Goal: Task Accomplishment & Management: Complete application form

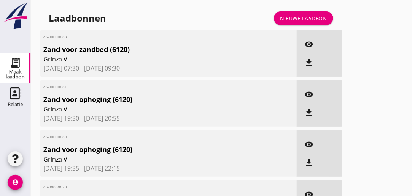
click at [311, 17] on div "Nieuwe laadbon" at bounding box center [303, 18] width 47 height 8
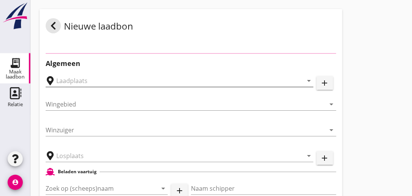
click at [123, 77] on input "text" at bounding box center [174, 81] width 236 height 12
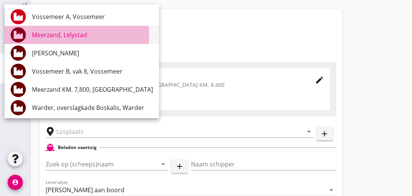
click at [71, 33] on div "Meerzand, Lelystad" at bounding box center [92, 34] width 121 height 9
click at [71, 33] on div "Nieuwe laadbon" at bounding box center [89, 27] width 87 height 18
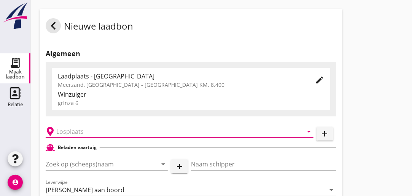
click at [108, 133] on input "text" at bounding box center [174, 132] width 236 height 12
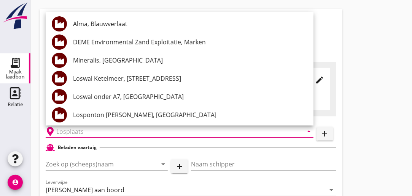
click at [108, 133] on input "text" at bounding box center [174, 132] width 236 height 12
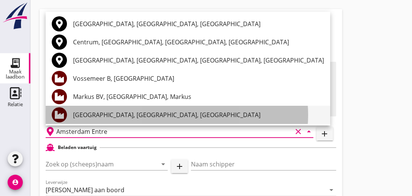
click at [140, 116] on div "[GEOGRAPHIC_DATA], [GEOGRAPHIC_DATA], [GEOGRAPHIC_DATA]" at bounding box center [198, 115] width 251 height 9
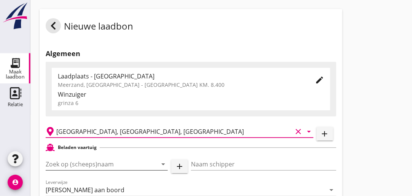
type input "[GEOGRAPHIC_DATA], [GEOGRAPHIC_DATA], [GEOGRAPHIC_DATA]"
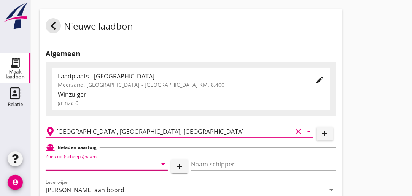
click at [116, 166] on input "Zoek op (scheeps)naam" at bounding box center [96, 164] width 101 height 12
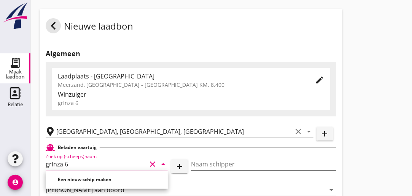
type input "grinza 6"
click at [240, 167] on input "Naam schipper" at bounding box center [263, 164] width 145 height 12
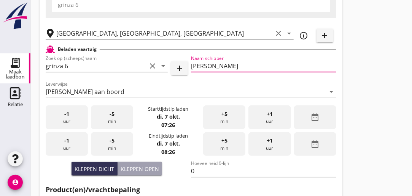
scroll to position [100, 0]
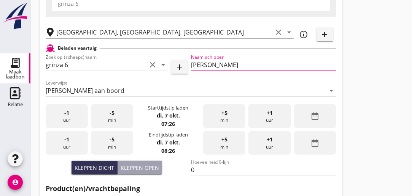
type input "[PERSON_NAME]"
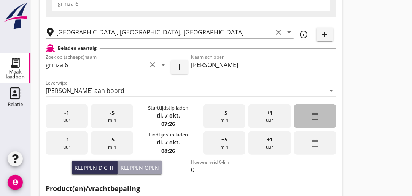
click at [315, 117] on icon "date_range" at bounding box center [314, 116] width 9 height 9
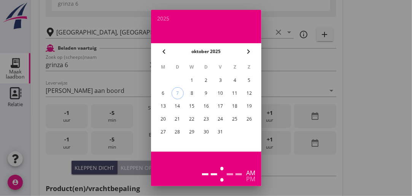
click at [206, 80] on div "2" at bounding box center [205, 80] width 12 height 12
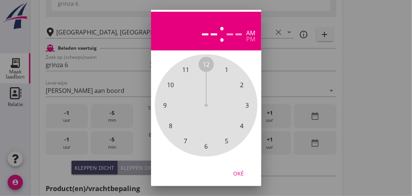
scroll to position [146, 0]
click at [243, 169] on div "Oké" at bounding box center [238, 173] width 21 height 8
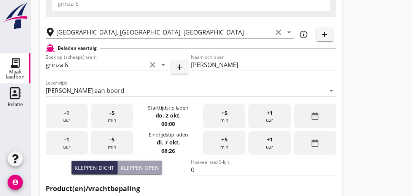
click at [273, 120] on div "+1 uur" at bounding box center [269, 116] width 42 height 24
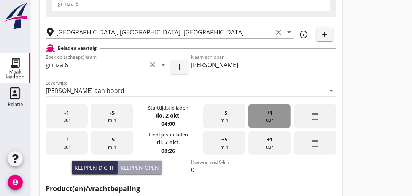
click at [273, 120] on div "+1 uur" at bounding box center [269, 116] width 42 height 24
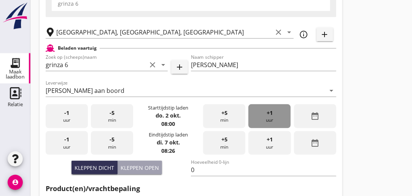
click at [273, 120] on div "+1 uur" at bounding box center [269, 116] width 42 height 24
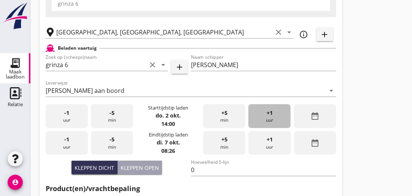
click at [273, 120] on div "+1 uur" at bounding box center [269, 116] width 42 height 24
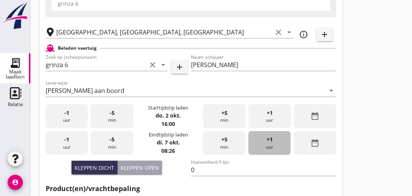
click at [281, 150] on div "+1 uur" at bounding box center [269, 143] width 42 height 24
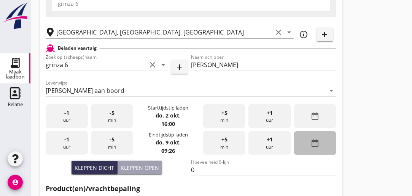
click at [315, 146] on icon "date_range" at bounding box center [314, 143] width 9 height 9
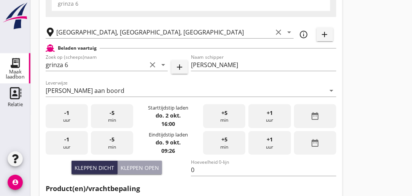
click at [315, 146] on icon "date_range" at bounding box center [314, 143] width 9 height 9
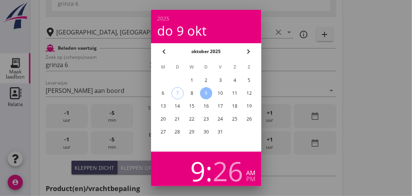
scroll to position [8, 5]
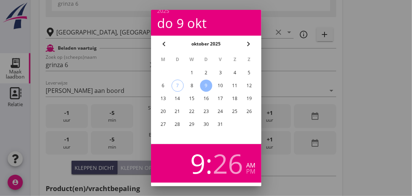
click at [199, 70] on div "2" at bounding box center [205, 73] width 12 height 12
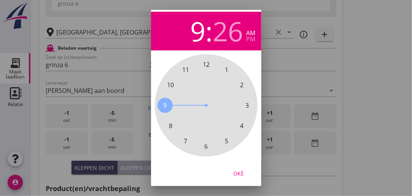
scroll to position [146, 5]
click at [231, 169] on div "Oké" at bounding box center [238, 173] width 21 height 8
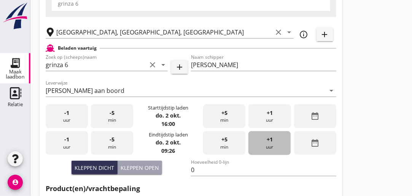
click at [275, 142] on div "+1 uur" at bounding box center [269, 143] width 42 height 24
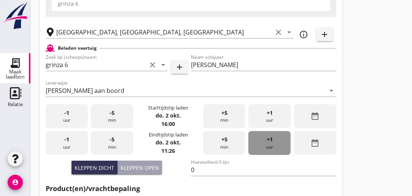
click at [275, 142] on div "+1 uur" at bounding box center [269, 143] width 42 height 24
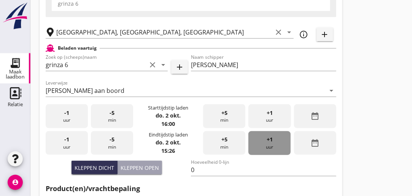
click at [275, 142] on div "+1 uur" at bounding box center [269, 143] width 42 height 24
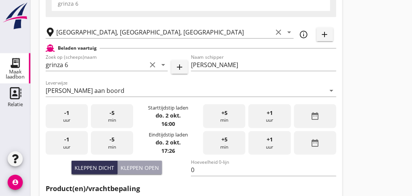
click at [275, 142] on div "+1 uur" at bounding box center [269, 143] width 42 height 24
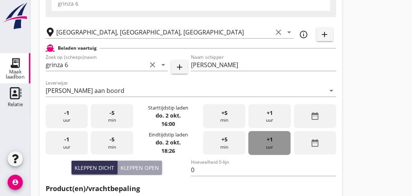
click at [275, 142] on div "+1 uur" at bounding box center [269, 143] width 42 height 24
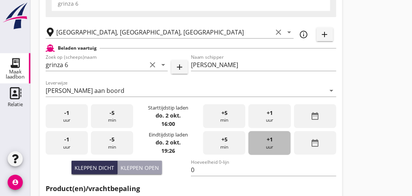
click at [275, 142] on div "+1 uur" at bounding box center [269, 143] width 42 height 24
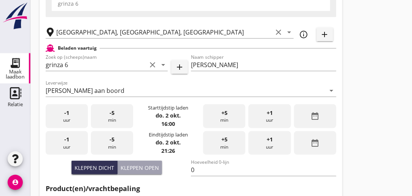
click at [70, 140] on div "-1 uur" at bounding box center [67, 143] width 42 height 24
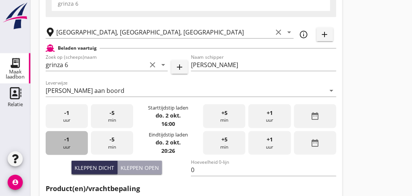
click at [70, 140] on div "-1 uur" at bounding box center [67, 143] width 42 height 24
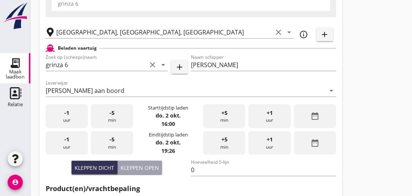
click at [70, 140] on div "-1 uur" at bounding box center [67, 143] width 42 height 24
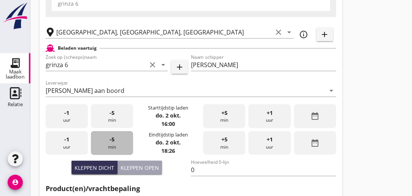
click at [112, 140] on span "-5" at bounding box center [111, 140] width 5 height 8
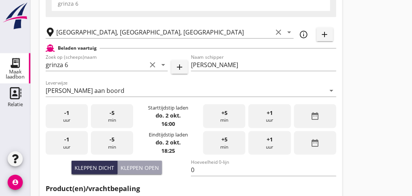
click at [112, 140] on span "-5" at bounding box center [111, 140] width 5 height 8
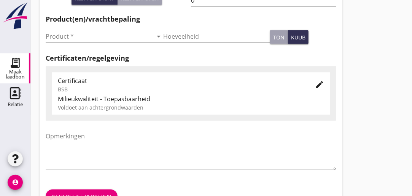
scroll to position [288, 0]
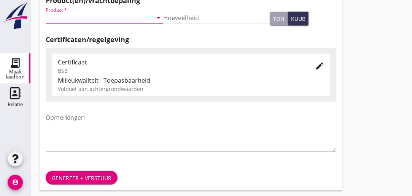
click at [88, 19] on input "Product *" at bounding box center [99, 18] width 107 height 12
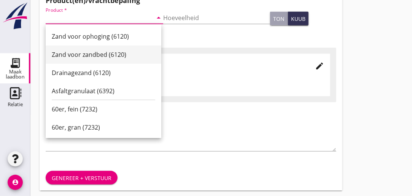
click at [81, 57] on div "Zand voor zandbed (6120)" at bounding box center [103, 54] width 103 height 9
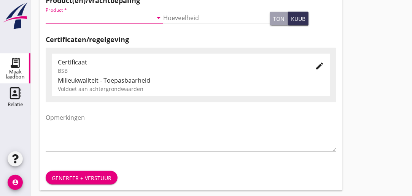
type input "Zand voor zandbed (6120)"
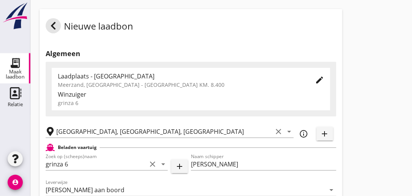
scroll to position [292, 0]
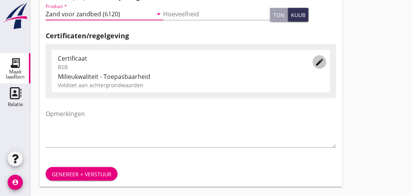
click at [315, 66] on icon "edit" at bounding box center [319, 62] width 9 height 9
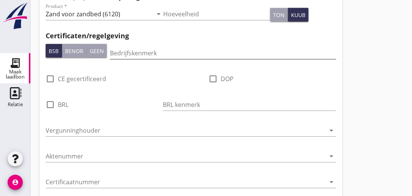
click at [165, 51] on input "Bedrijfskenmerk" at bounding box center [223, 53] width 226 height 12
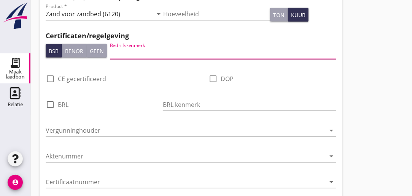
type input "DEME"
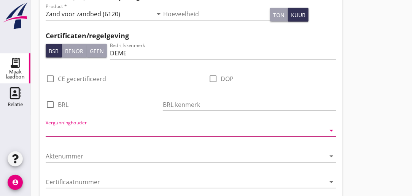
click at [120, 131] on input "Vergunninghouder" at bounding box center [186, 131] width 280 height 12
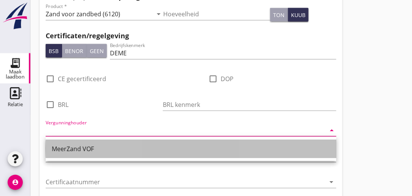
click at [87, 152] on div "MeerZand VOF" at bounding box center [191, 149] width 278 height 9
type input "MeerZand VOF"
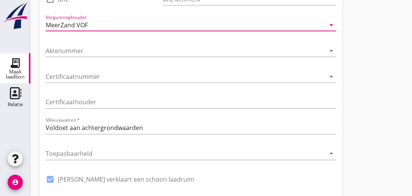
scroll to position [489, 0]
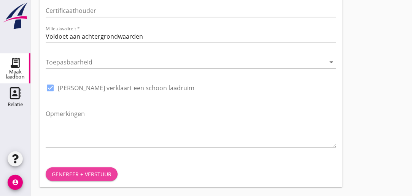
click at [95, 173] on div "Genereer + verstuur" at bounding box center [82, 175] width 60 height 8
